Goal: Information Seeking & Learning: Learn about a topic

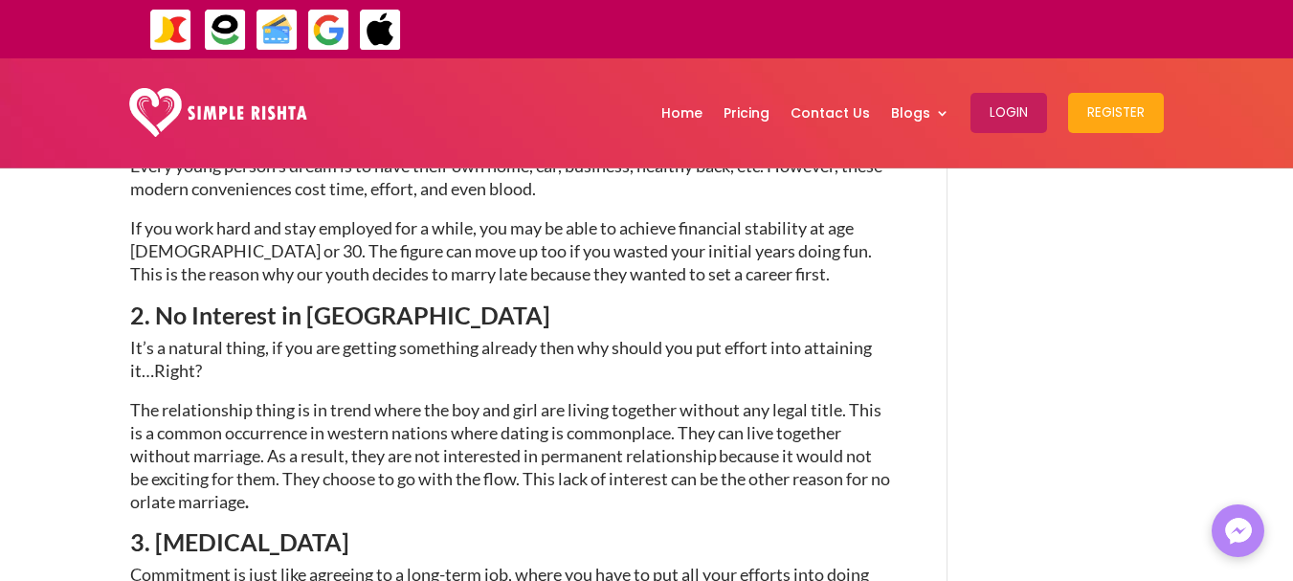
scroll to position [1142, 0]
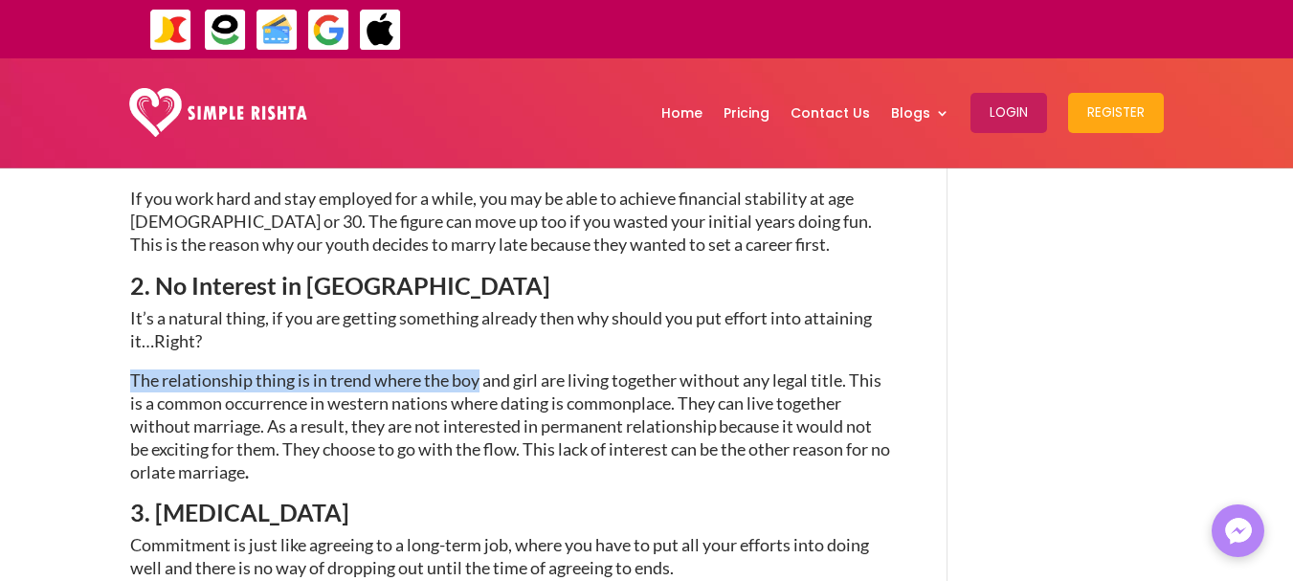
drag, startPoint x: 133, startPoint y: 335, endPoint x: 480, endPoint y: 329, distance: 346.6
click at [480, 369] on span "The relationship thing is in trend where the boy and girl are living together w…" at bounding box center [510, 425] width 760 height 112
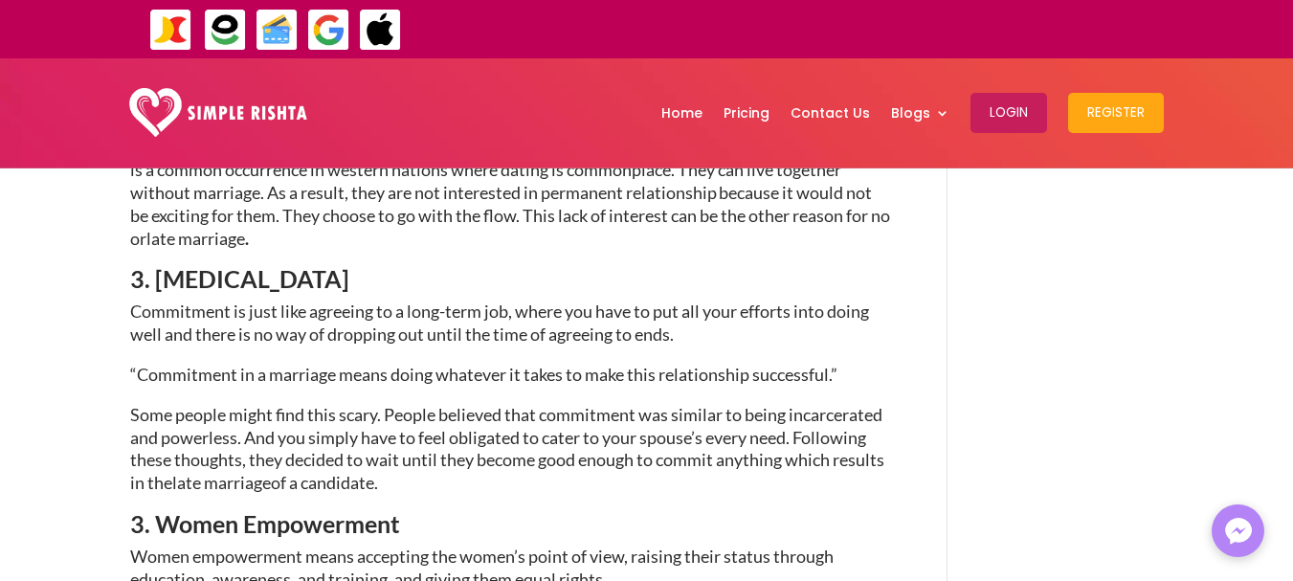
scroll to position [1376, 0]
click at [311, 363] on span "“Commitment in a marriage means doing whatever it takes to make this relationsh…" at bounding box center [483, 373] width 707 height 21
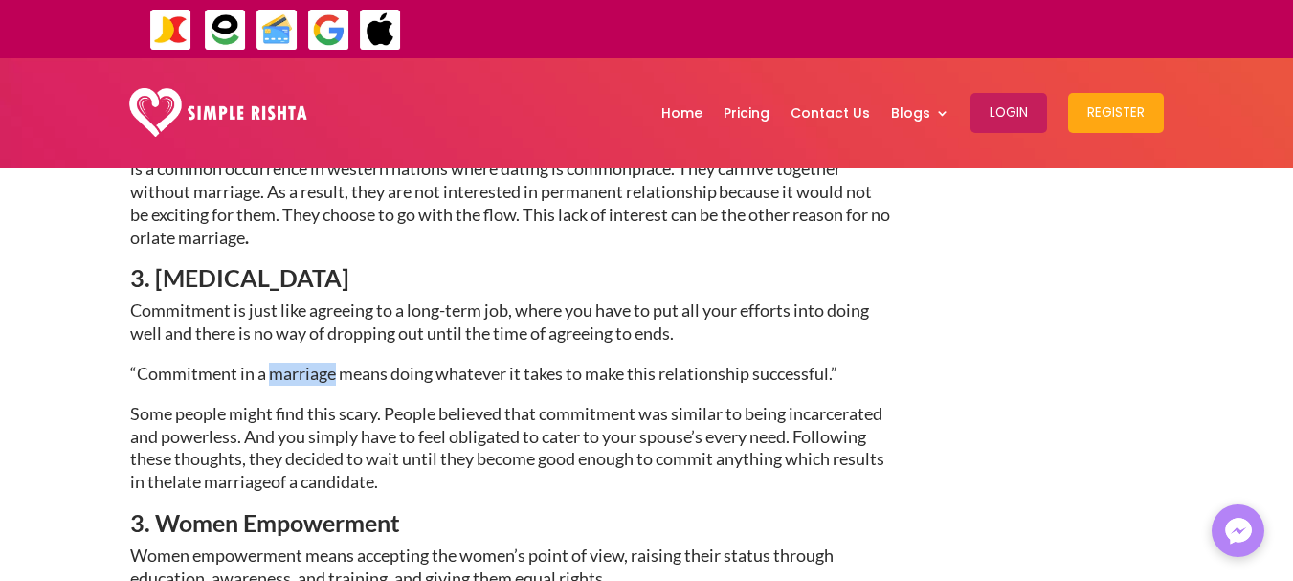
click at [311, 363] on span "“Commitment in a marriage means doing whatever it takes to make this relationsh…" at bounding box center [483, 373] width 707 height 21
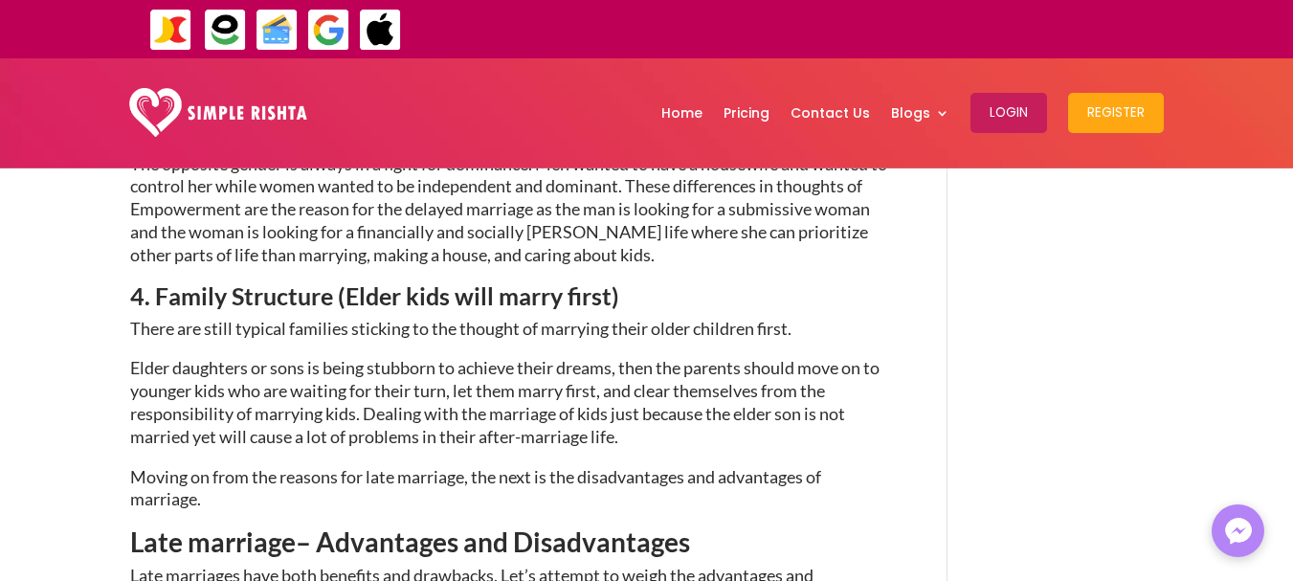
scroll to position [1832, 0]
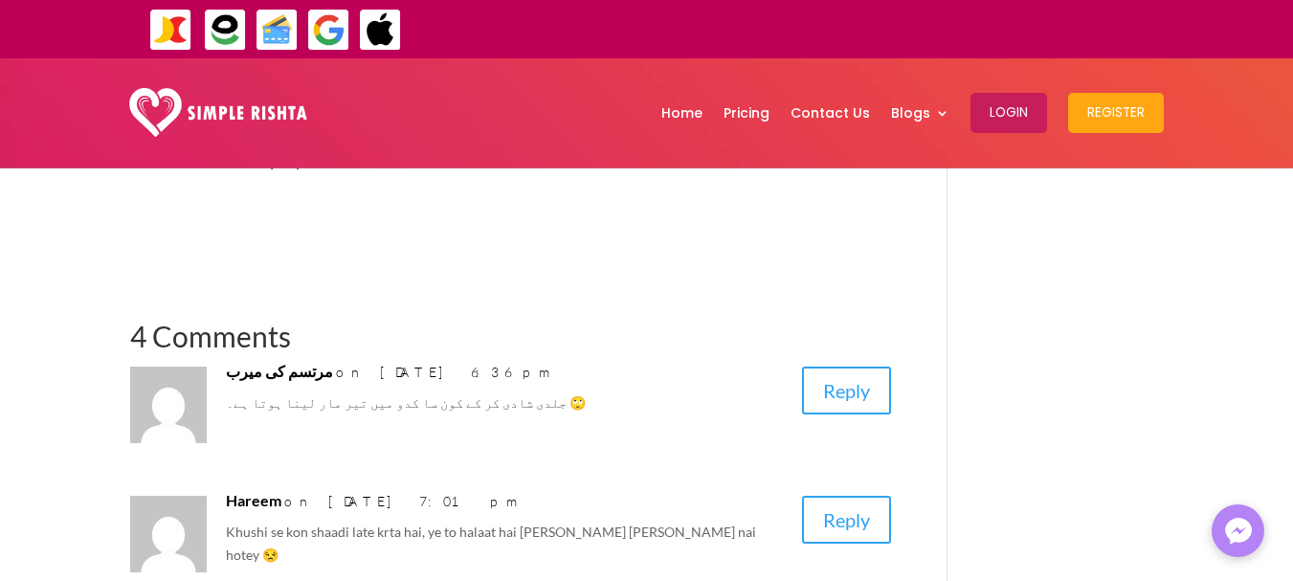
scroll to position [3992, 0]
